Goal: Transaction & Acquisition: Purchase product/service

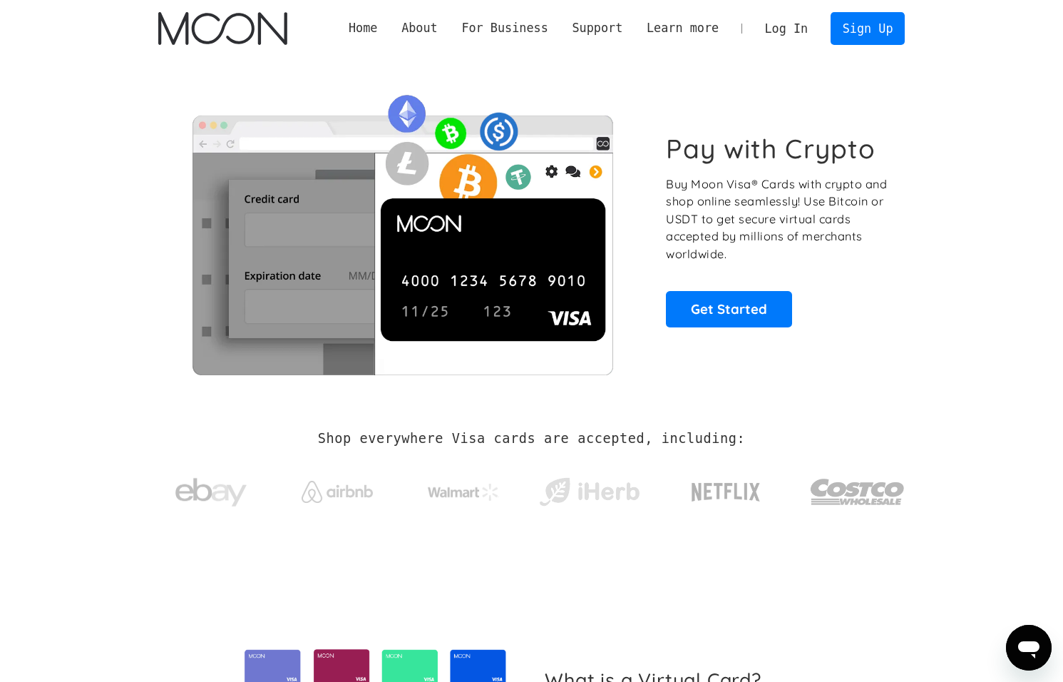
click at [776, 29] on link "Log In" at bounding box center [786, 28] width 67 height 31
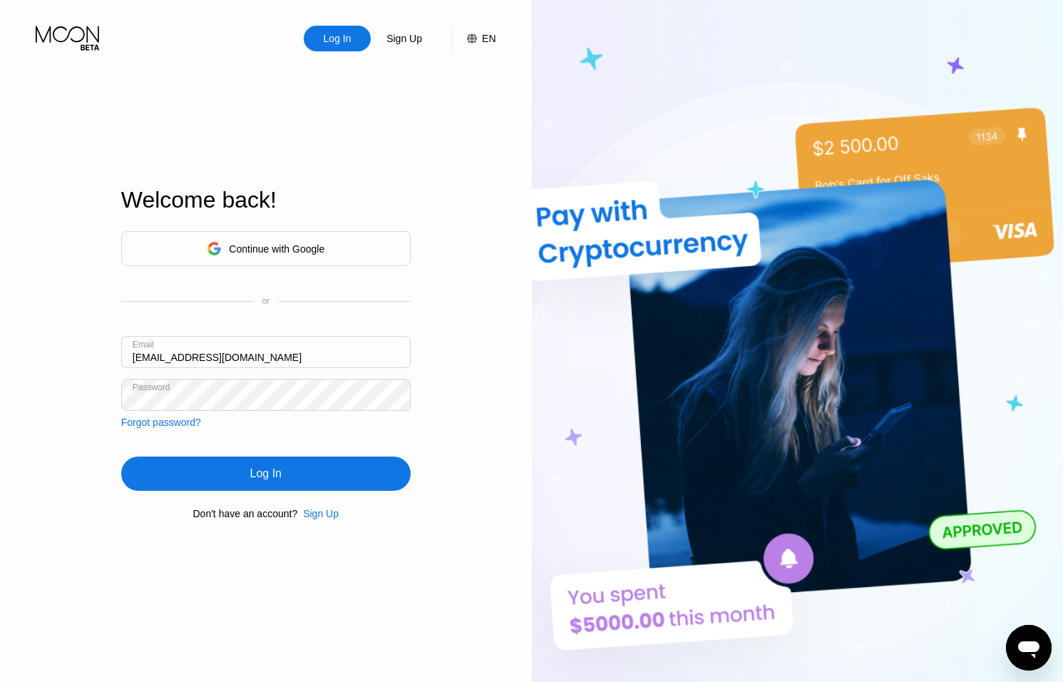
click at [154, 358] on input "ceo@dithailand.com" at bounding box center [265, 352] width 289 height 32
click at [148, 358] on input "ceo@dithailand.com" at bounding box center [265, 352] width 289 height 32
type input "thomas@dithailand.com"
drag, startPoint x: 247, startPoint y: 466, endPoint x: 257, endPoint y: 450, distance: 19.2
click at [247, 466] on div "Log In" at bounding box center [265, 473] width 289 height 34
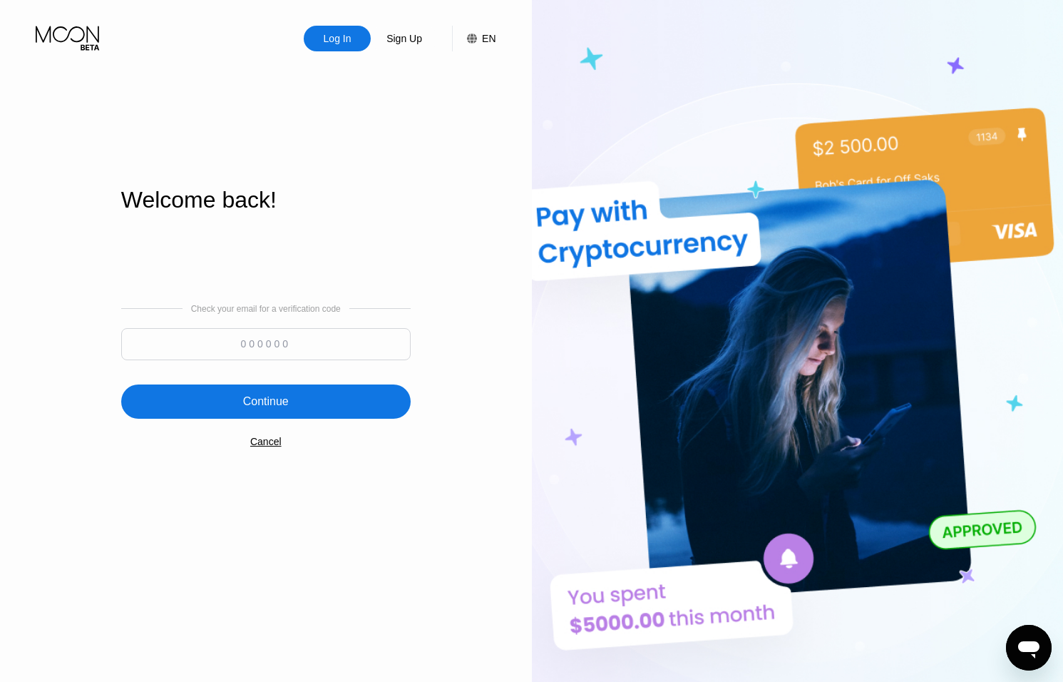
click at [272, 334] on input at bounding box center [265, 344] width 289 height 32
click at [260, 439] on div "Cancel" at bounding box center [265, 441] width 31 height 11
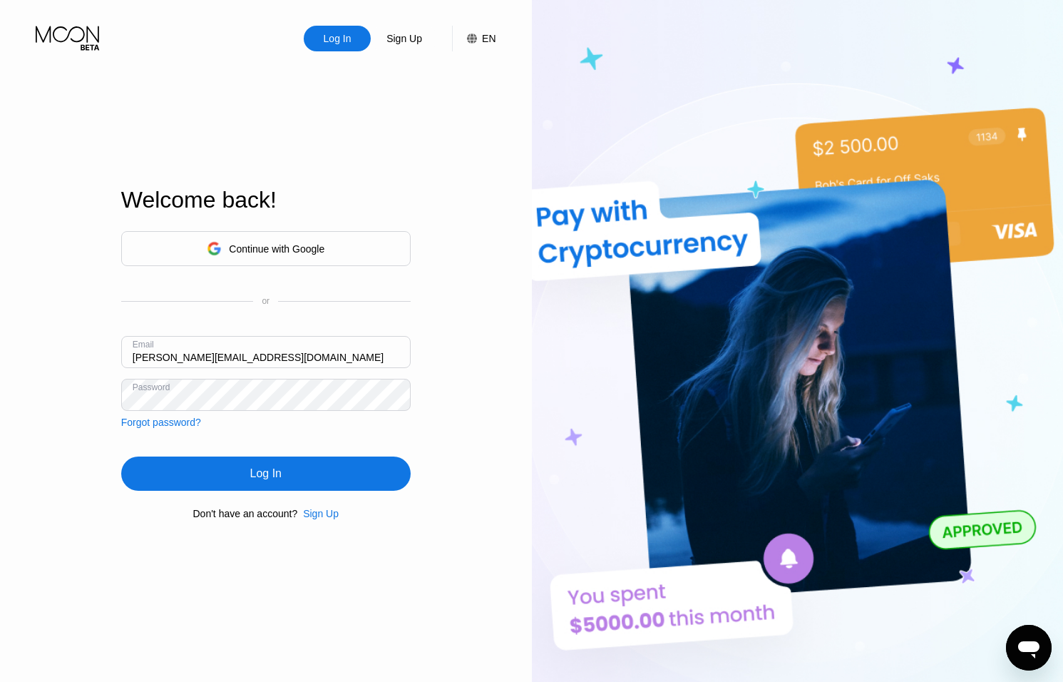
click at [247, 466] on div "Log In" at bounding box center [265, 473] width 289 height 34
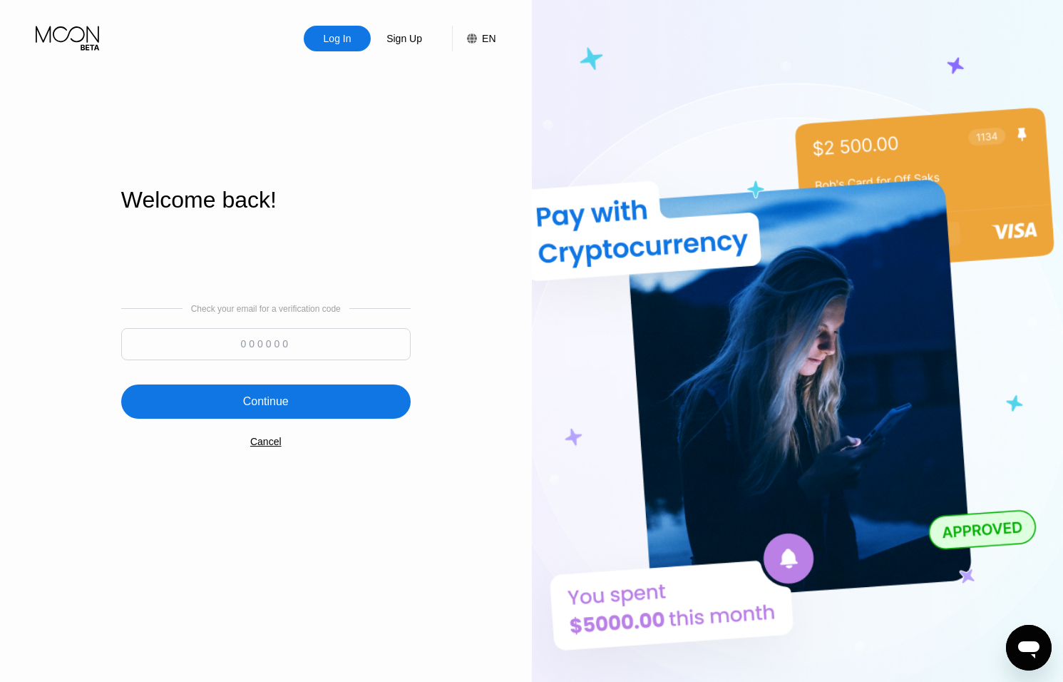
click at [284, 344] on input at bounding box center [265, 344] width 289 height 32
type input "629694"
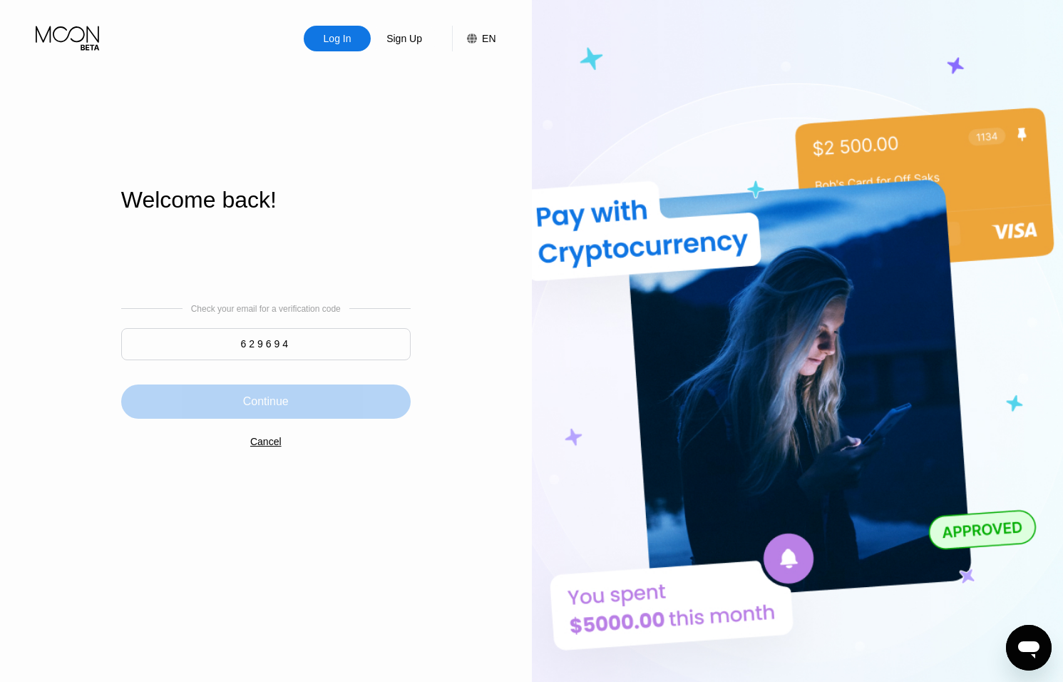
drag, startPoint x: 362, startPoint y: 393, endPoint x: 364, endPoint y: 379, distance: 14.3
click at [362, 393] on div "Continue" at bounding box center [265, 401] width 289 height 34
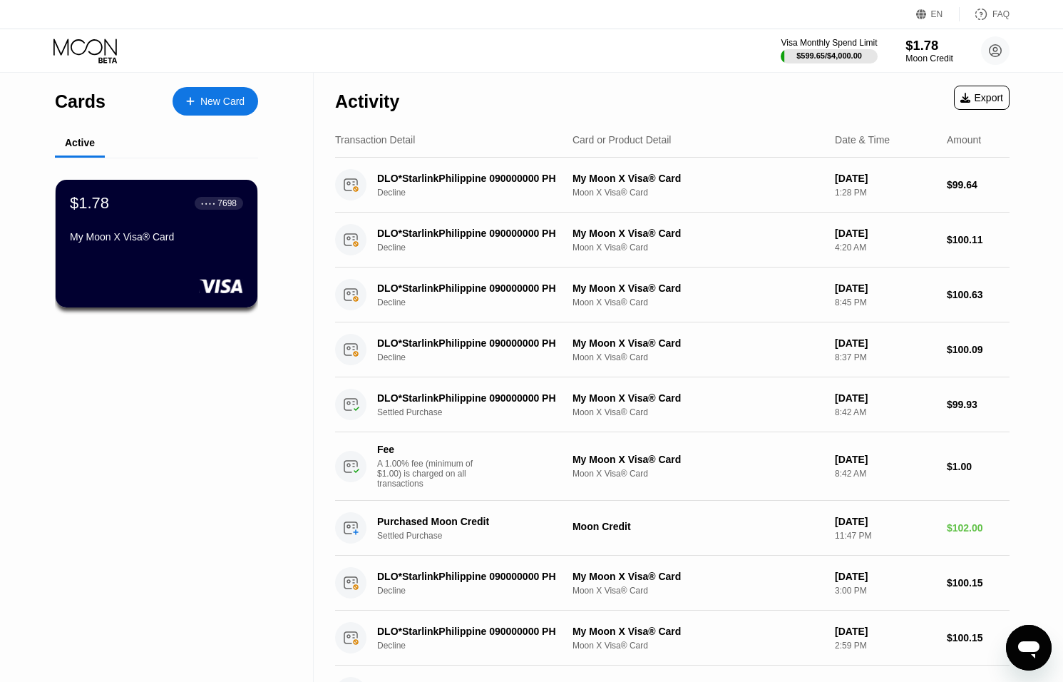
click at [909, 52] on div "$1.78" at bounding box center [929, 45] width 48 height 15
click at [920, 50] on div "$1.78" at bounding box center [929, 45] width 48 height 15
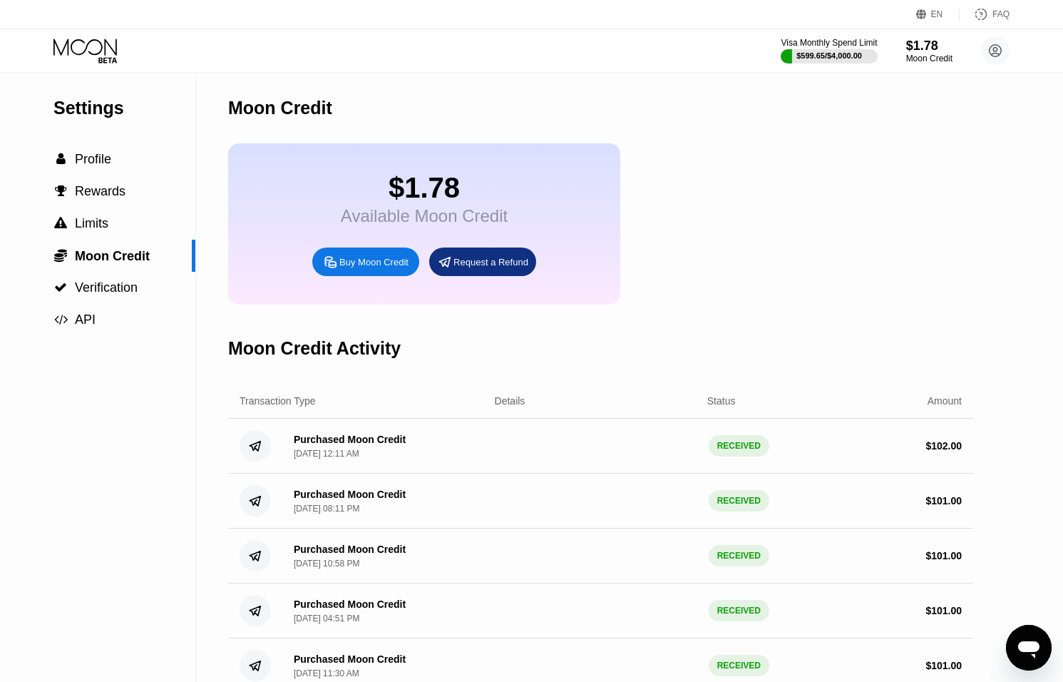
click at [361, 269] on div "Buy Moon Credit" at bounding box center [365, 261] width 107 height 29
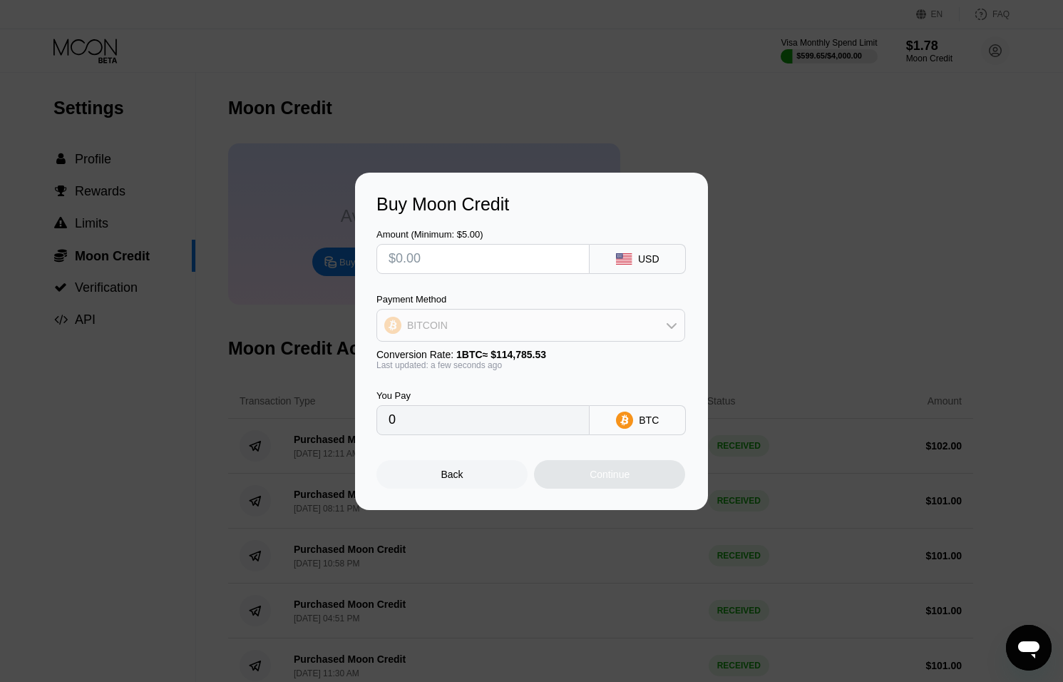
drag, startPoint x: 526, startPoint y: 317, endPoint x: 530, endPoint y: 306, distance: 11.5
click at [526, 317] on div "BITCOIN" at bounding box center [530, 325] width 307 height 29
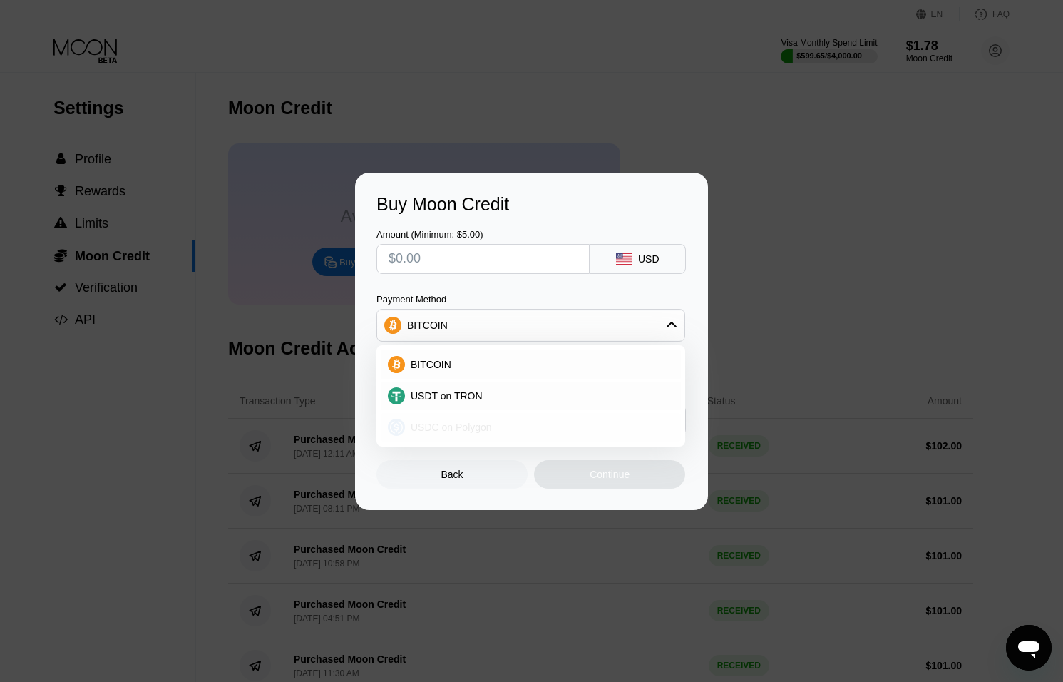
click at [495, 425] on div "USDC on Polygon" at bounding box center [539, 426] width 269 height 11
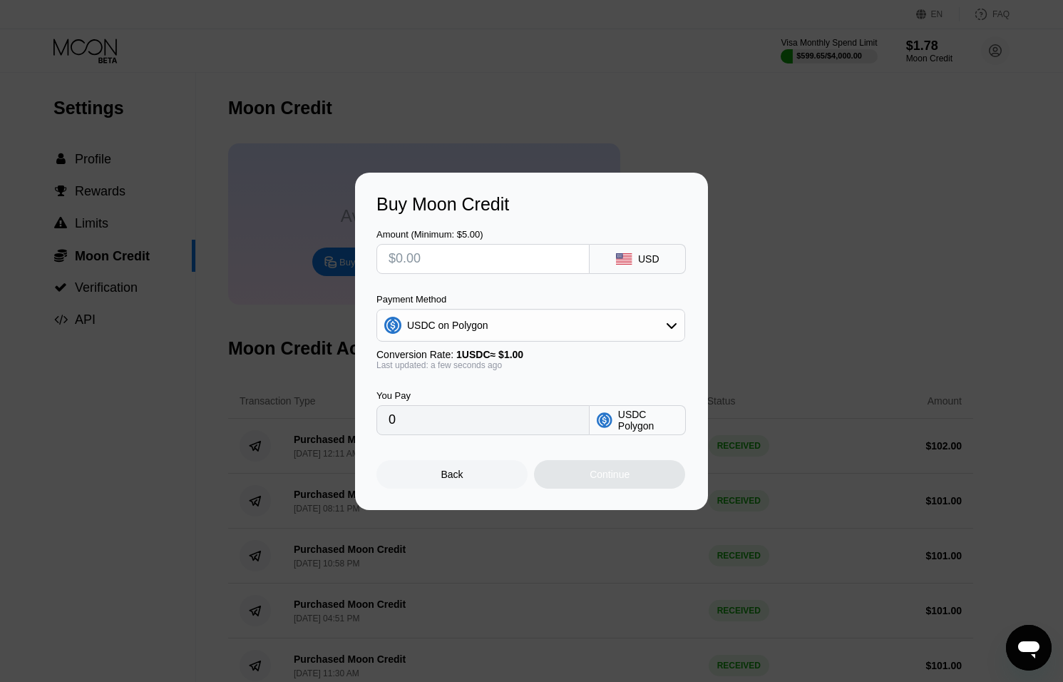
click at [476, 259] on input "text" at bounding box center [483, 259] width 189 height 29
type input "$1"
type input "1.00000000"
type input "$10"
type input "10.00000000"
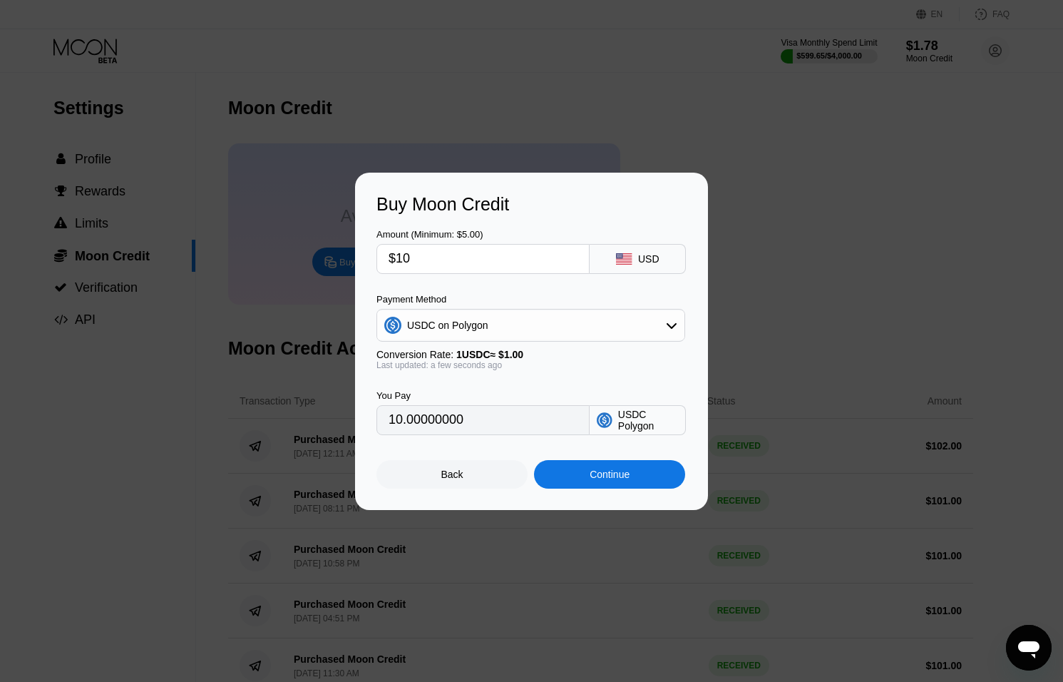
type input "$100"
type input "100.00000000"
type input "$10"
type input "10.00000000"
type input "$101"
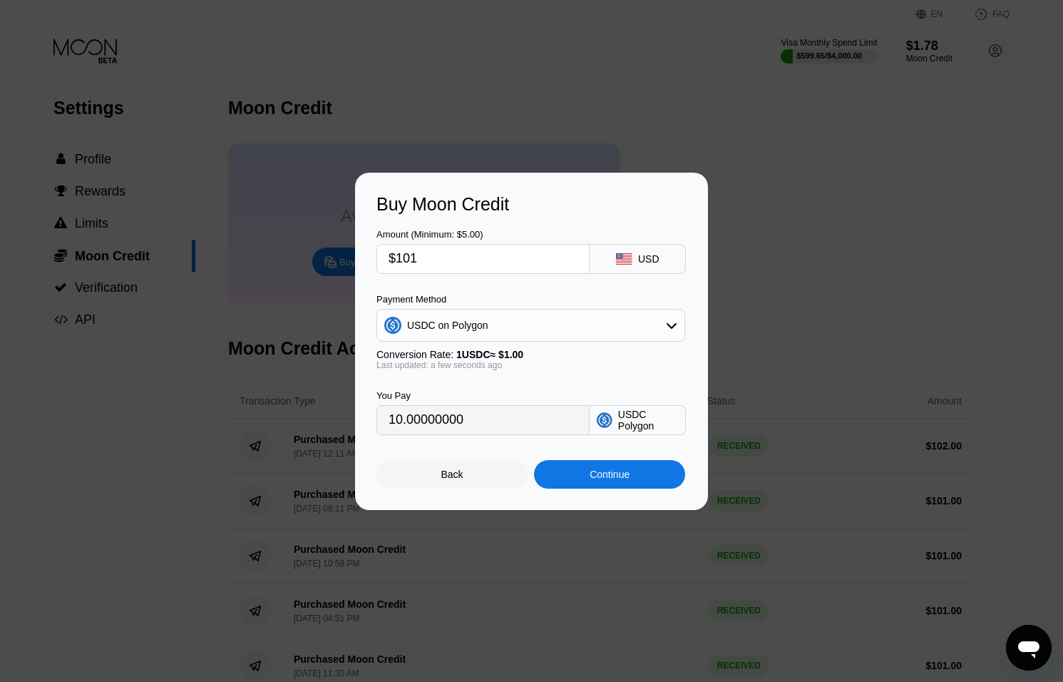
type input "101.00000000"
type input "$101"
click at [603, 465] on div "Continue" at bounding box center [609, 474] width 151 height 29
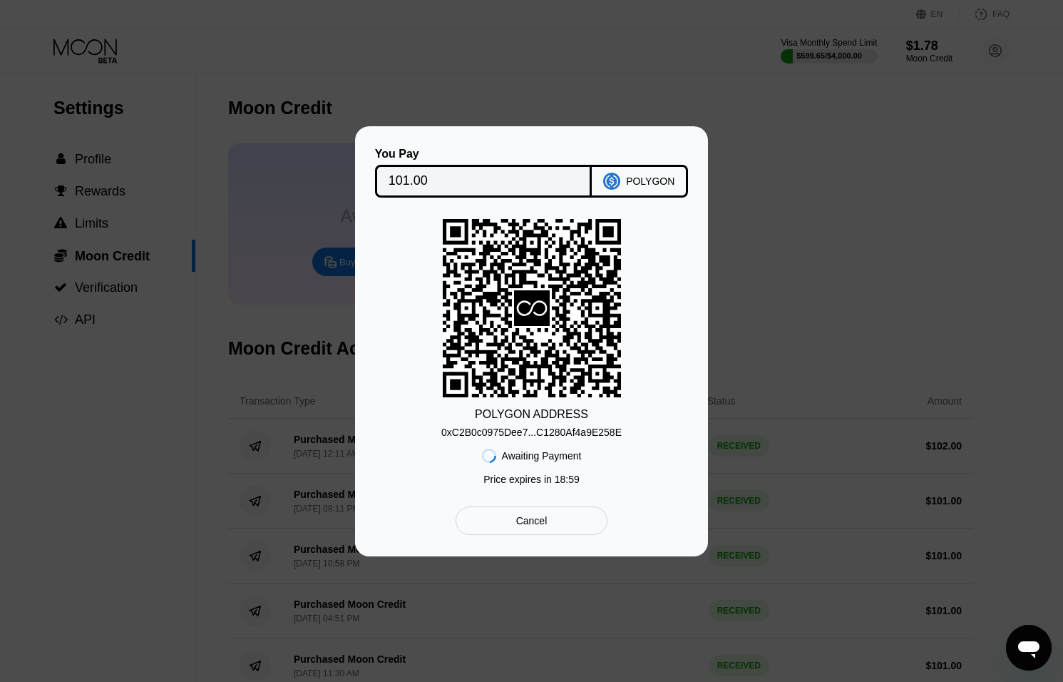
click at [577, 427] on div "0xC2B0c0975Dee7...C1280Af4a9E258E" at bounding box center [531, 431] width 180 height 11
click at [580, 426] on div "0xC2B0c0975Dee7...C1280Af4a9E258E" at bounding box center [531, 431] width 180 height 11
click at [574, 434] on div "0xC2B0c0975Dee7...C1280Af4a9E258E" at bounding box center [531, 431] width 180 height 11
click at [549, 510] on div "Cancel" at bounding box center [532, 520] width 152 height 29
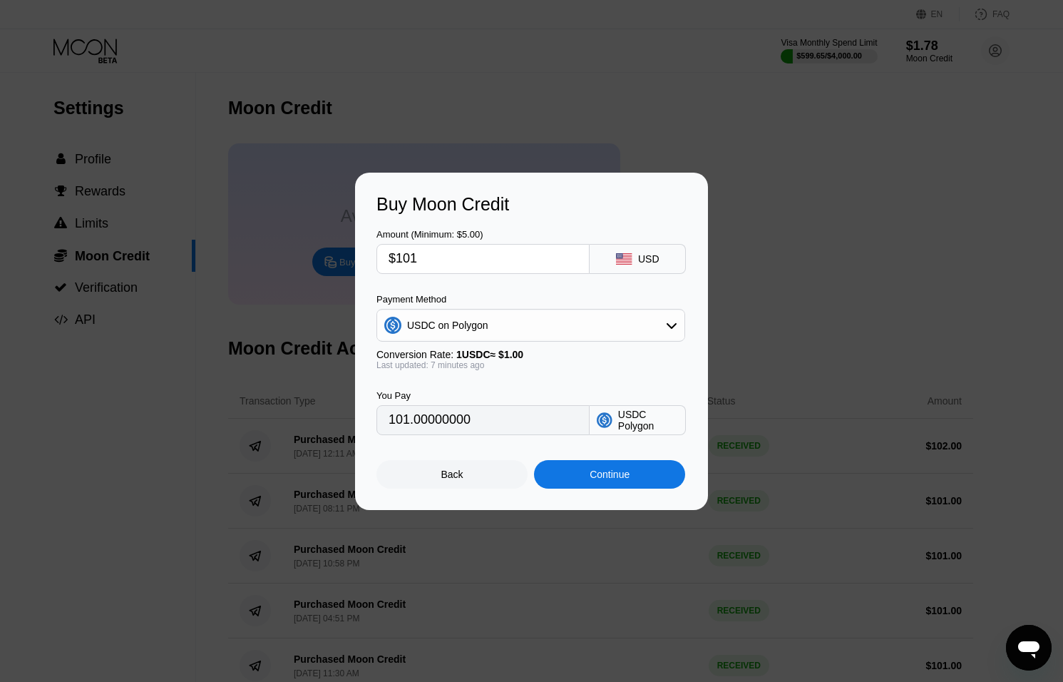
click at [572, 479] on div "Continue" at bounding box center [609, 474] width 151 height 29
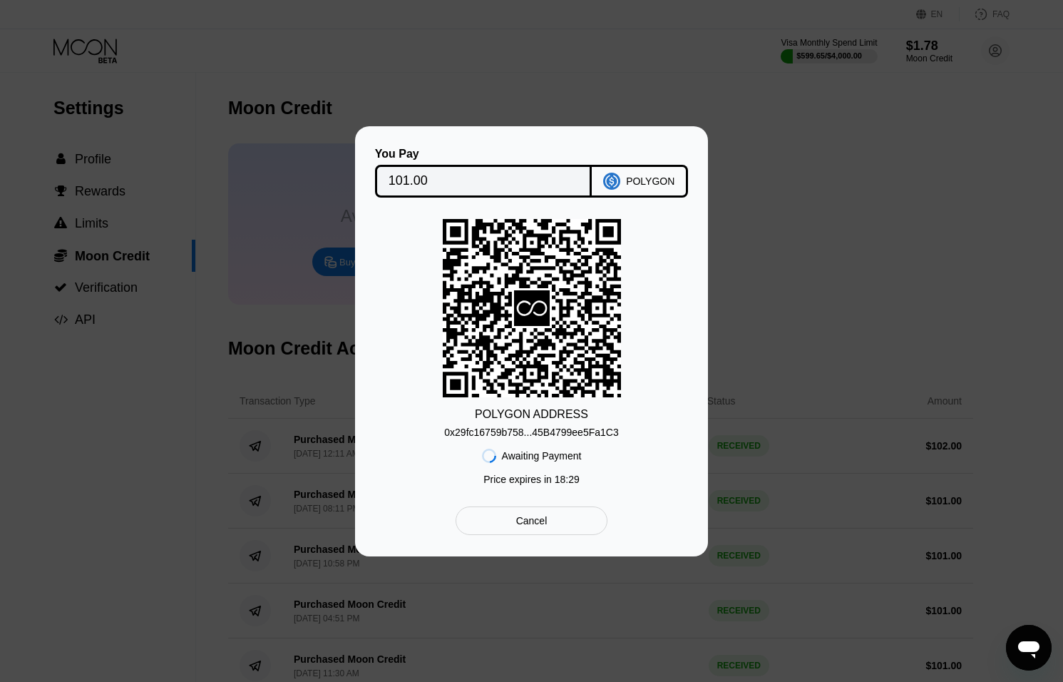
click at [575, 433] on div "0x29fc16759b758...45B4799ee5Fa1C3" at bounding box center [531, 431] width 174 height 11
